Goal: Information Seeking & Learning: Learn about a topic

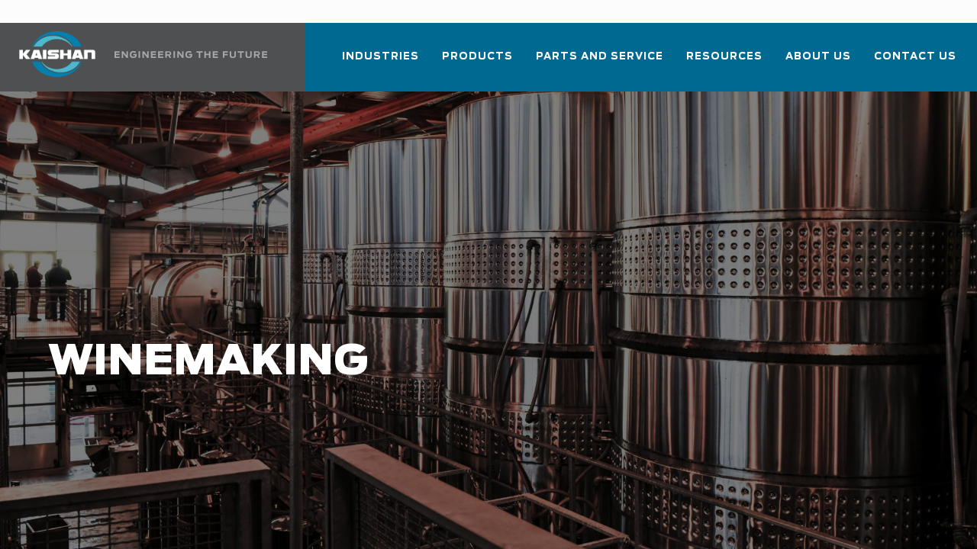
scroll to position [76, 0]
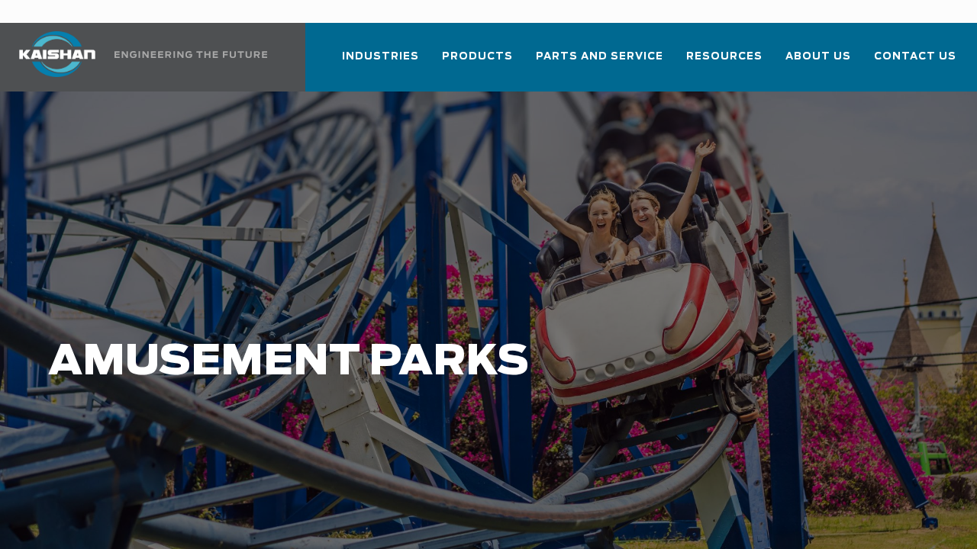
scroll to position [76, 0]
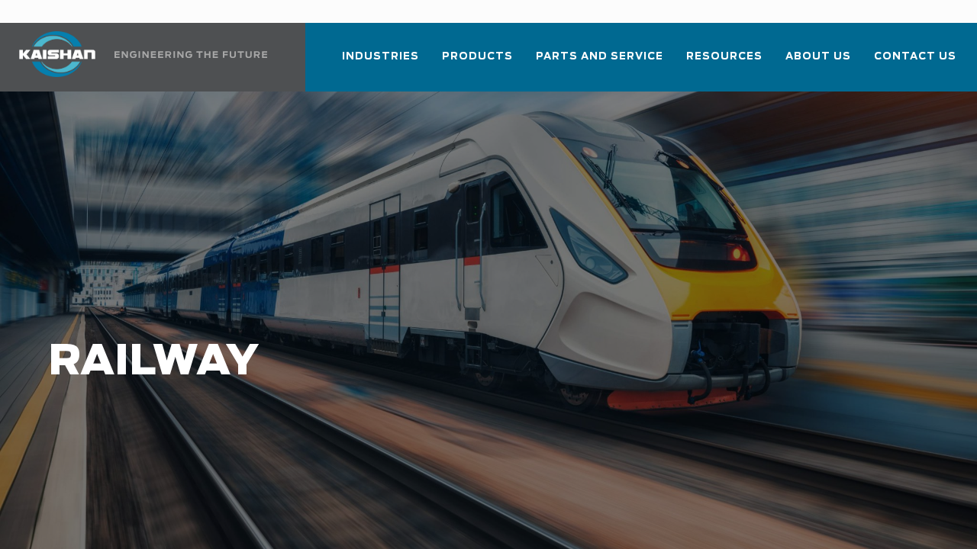
scroll to position [76, 0]
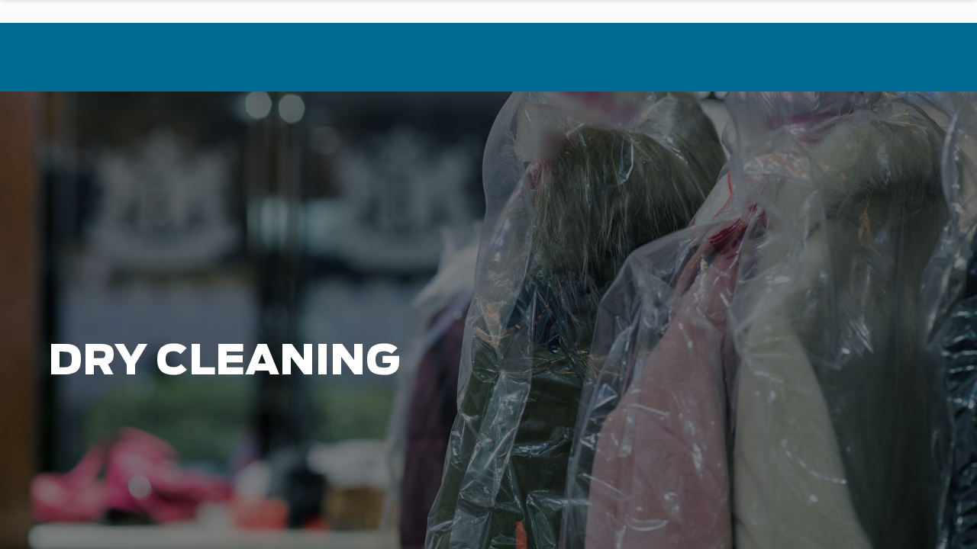
scroll to position [76, 0]
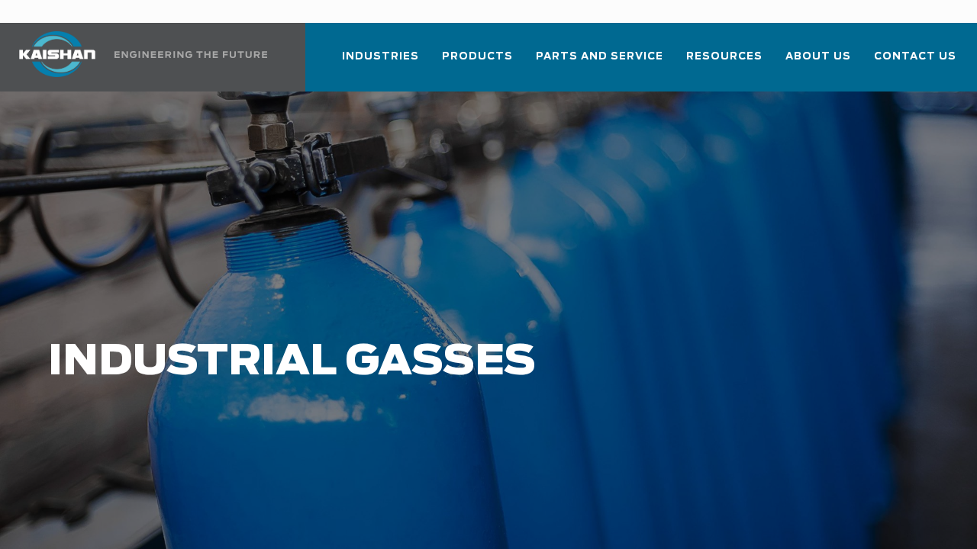
scroll to position [76, 0]
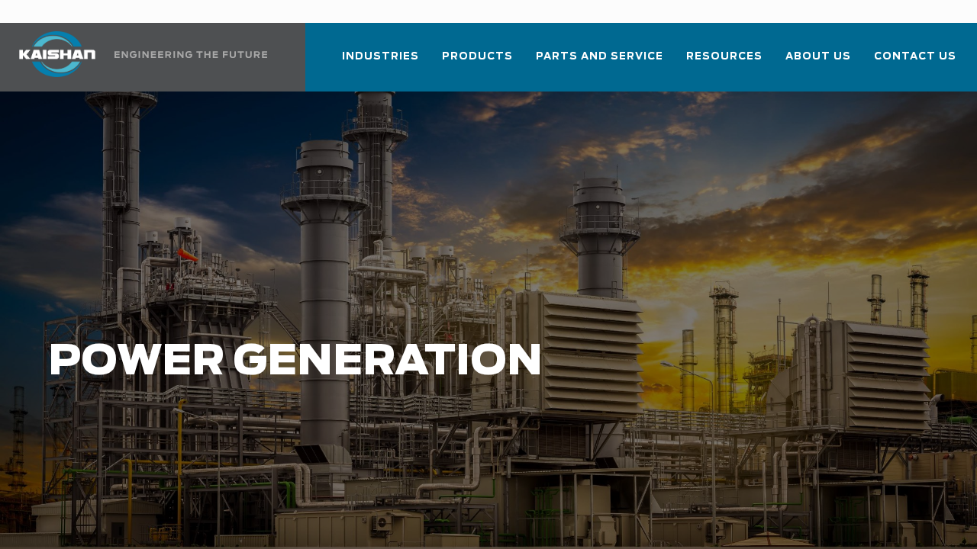
scroll to position [76, 0]
